Goal: Transaction & Acquisition: Purchase product/service

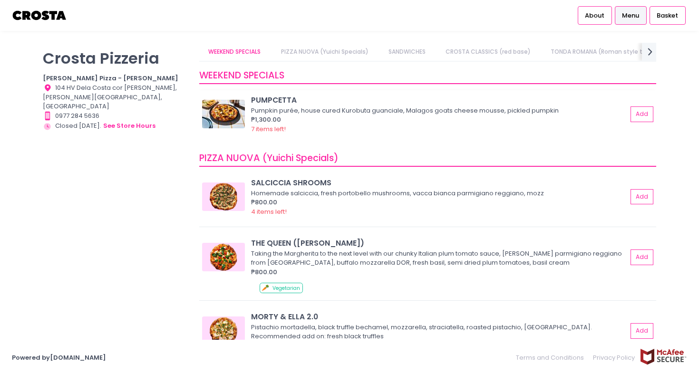
click at [372, 118] on div "₱1,300.00" at bounding box center [439, 120] width 376 height 10
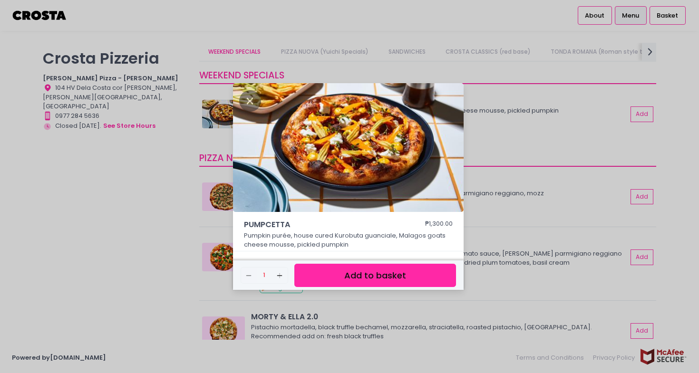
click at [345, 275] on button "Add to basket" at bounding box center [375, 275] width 162 height 23
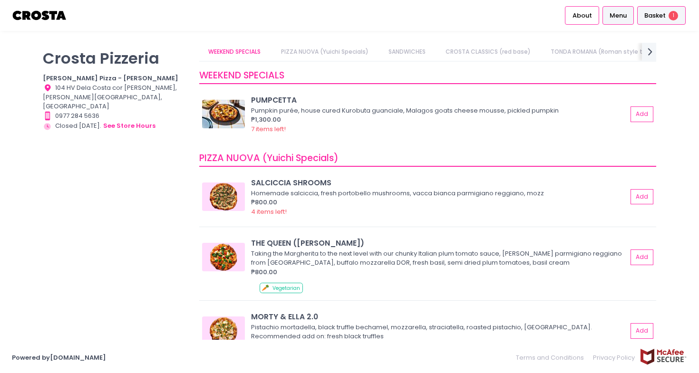
click at [655, 23] on div "Basket 1" at bounding box center [661, 15] width 48 height 19
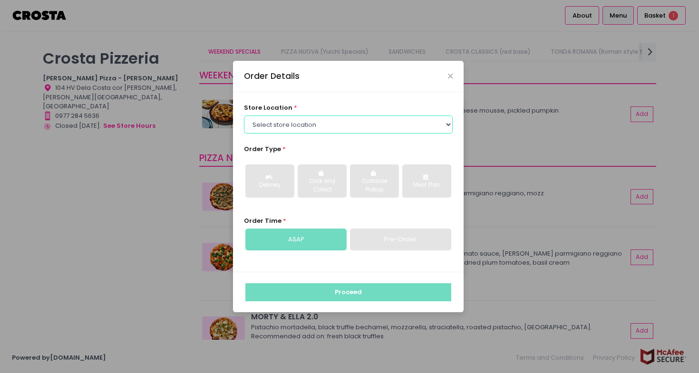
click at [284, 131] on select "Select store location [PERSON_NAME] Pizza - [PERSON_NAME] Pizza - [GEOGRAPHIC_D…" at bounding box center [348, 125] width 209 height 18
select select "5fabb2e53664a8677beaeb89"
click at [244, 116] on select "Select store location [PERSON_NAME] Pizza - [PERSON_NAME] Pizza - [GEOGRAPHIC_D…" at bounding box center [348, 125] width 209 height 18
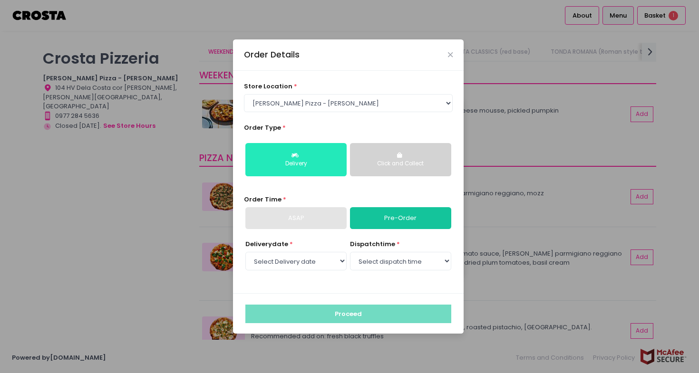
click at [280, 157] on button "Delivery" at bounding box center [295, 159] width 101 height 33
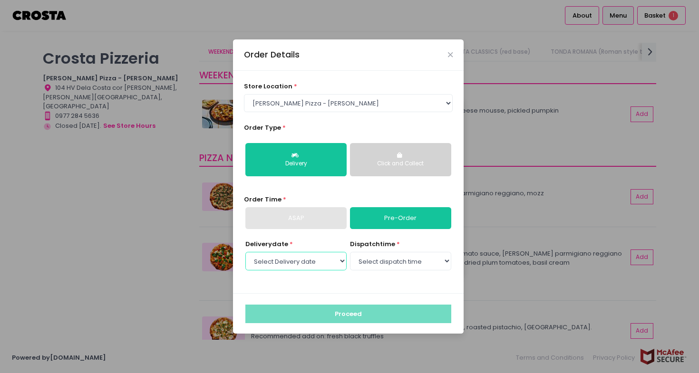
click at [314, 258] on select "Select Delivery date [DATE] [DATE] [DATE] [DATE] [DATE]" at bounding box center [295, 261] width 101 height 18
select select "[DATE]"
click at [245, 252] on select "Select Delivery date [DATE] [DATE] [DATE] [DATE] [DATE]" at bounding box center [295, 261] width 101 height 18
select select "12:00"
click at [350, 252] on select "Select dispatch time 12:00 PM - 12:30 PM 12:30 PM - 01:00 PM 01:00 PM - 01:30 P…" at bounding box center [400, 261] width 101 height 18
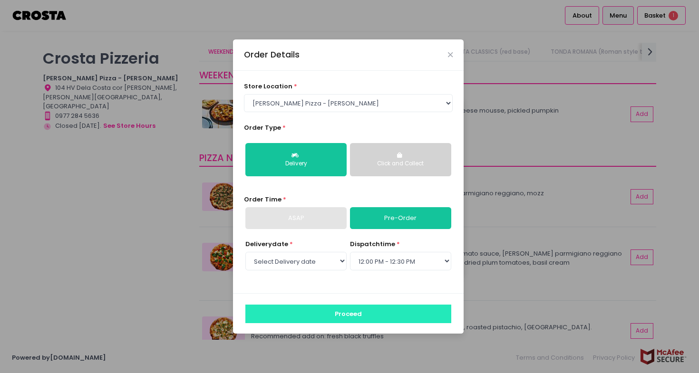
click at [353, 313] on button "Proceed" at bounding box center [348, 314] width 206 height 18
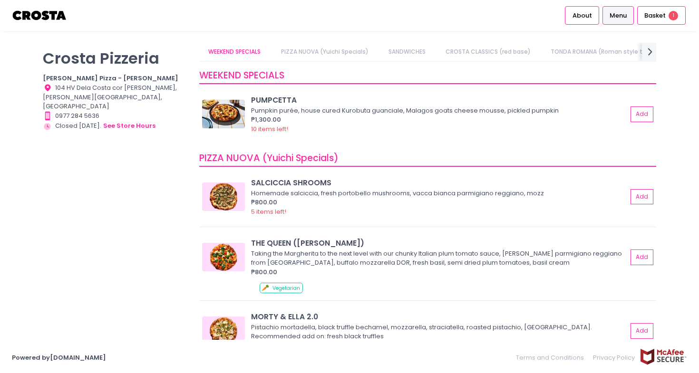
click at [675, 218] on div "[PERSON_NAME] Pizzeria [PERSON_NAME] Pizza - [PERSON_NAME] Location Created wit…" at bounding box center [349, 187] width 699 height 288
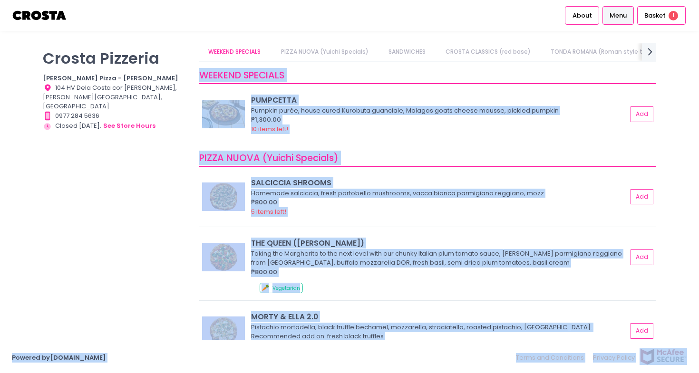
drag, startPoint x: 687, startPoint y: 77, endPoint x: 687, endPoint y: 379, distance: 302.4
click at [687, 373] on html "Cart Created with Sketch. 1 Stockholm-icons / Text / Menu Created with Sketch. …" at bounding box center [349, 186] width 699 height 373
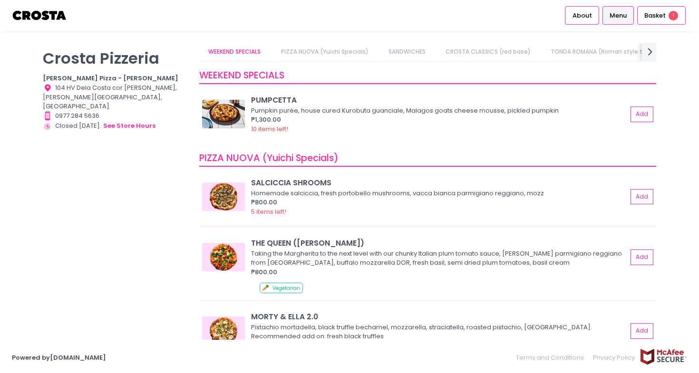
click at [683, 310] on div "[PERSON_NAME] Pizzeria [PERSON_NAME] Pizza - [PERSON_NAME] Location Created wit…" at bounding box center [349, 187] width 699 height 288
